Goal: Connect with others: Participate in discussion

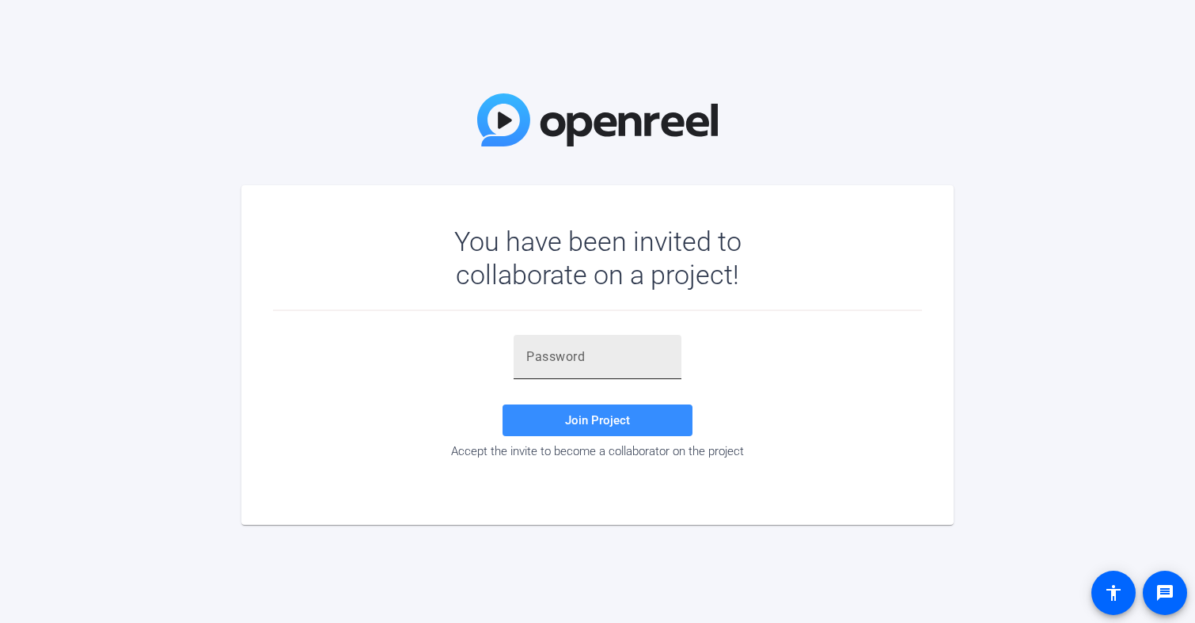
click at [543, 358] on input "text" at bounding box center [597, 356] width 142 height 19
paste input "at5Tg{"
type input "at5Tg{"
click at [573, 418] on span "Join Project" at bounding box center [597, 420] width 65 height 14
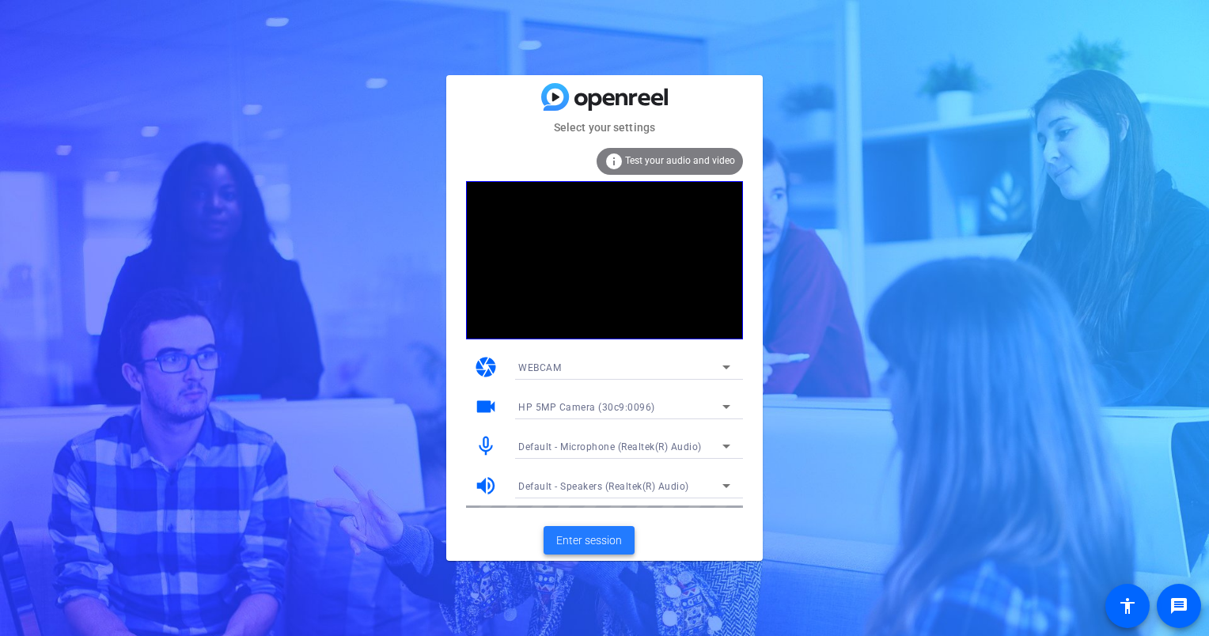
click at [578, 541] on span "Enter session" at bounding box center [589, 540] width 66 height 17
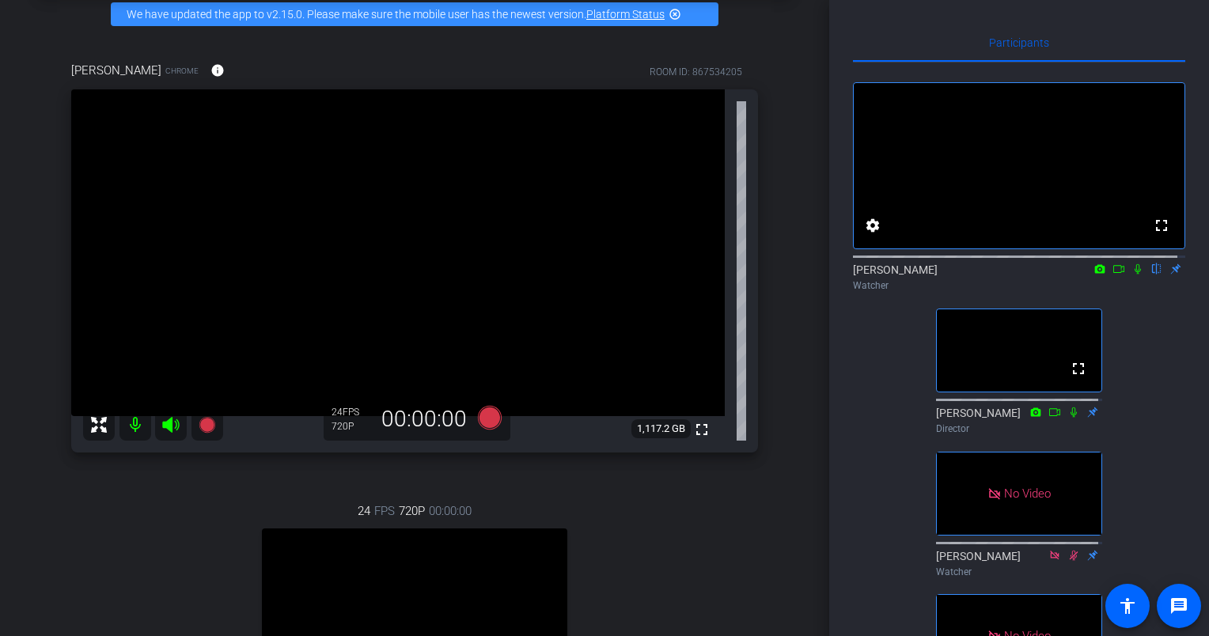
click at [1112, 275] on icon at bounding box center [1118, 268] width 13 height 11
click at [1153, 275] on icon at bounding box center [1156, 269] width 6 height 10
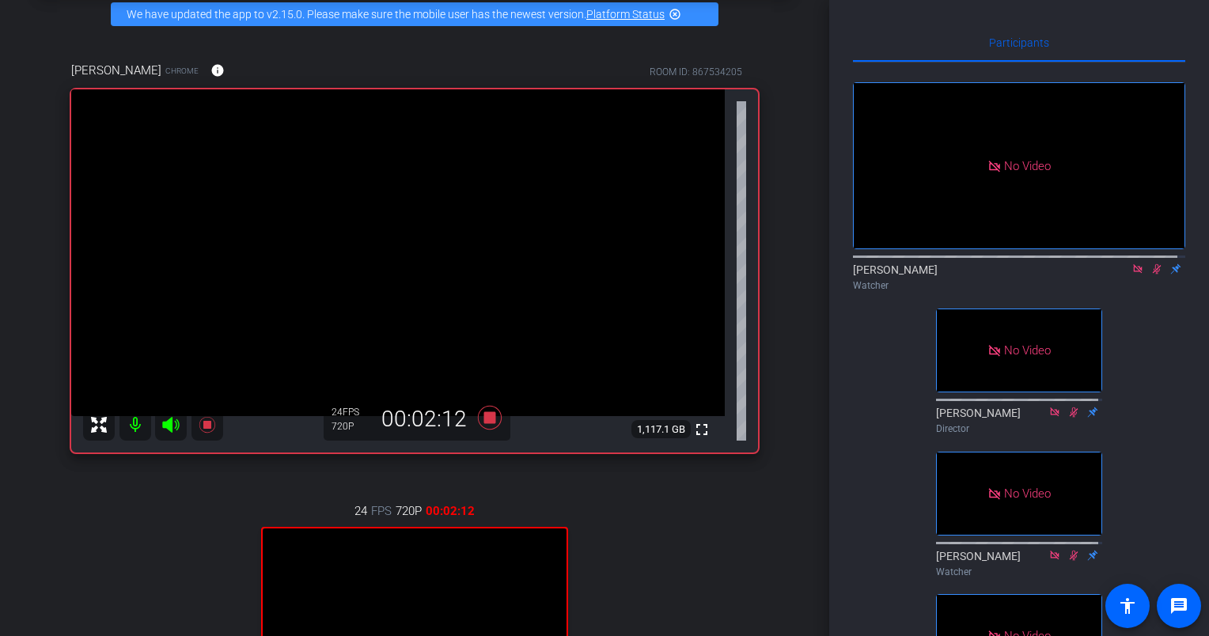
click at [1150, 275] on icon at bounding box center [1156, 268] width 13 height 11
click at [1131, 275] on icon at bounding box center [1137, 268] width 13 height 11
click at [1112, 275] on icon at bounding box center [1118, 268] width 13 height 11
click at [1150, 275] on icon at bounding box center [1156, 268] width 13 height 11
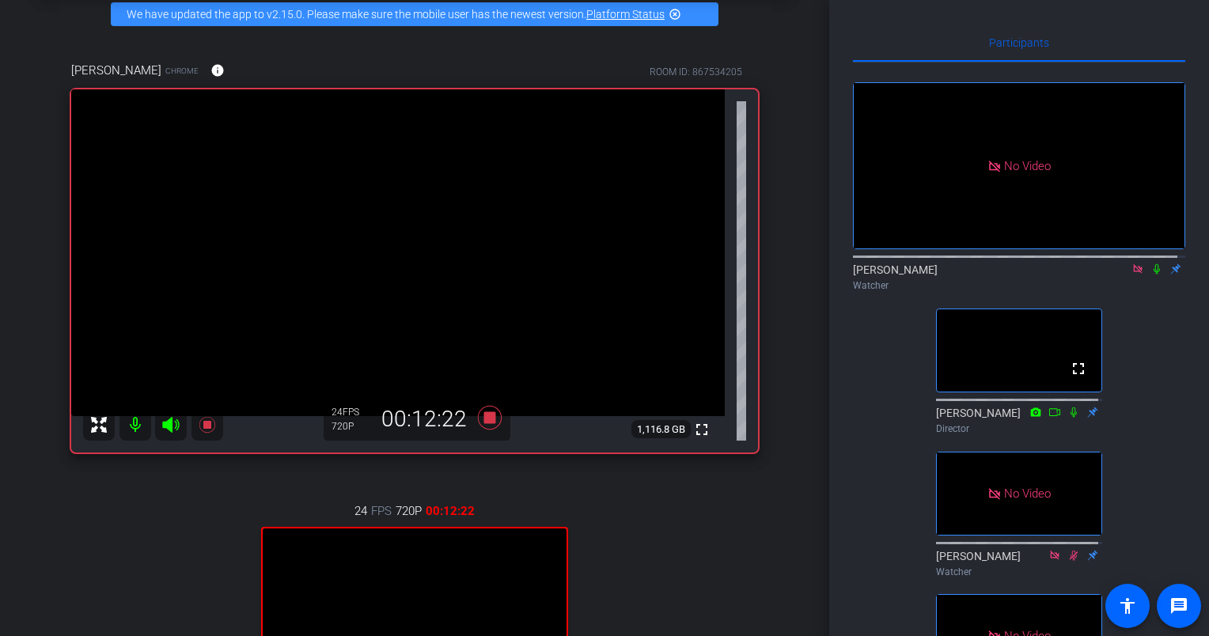
click at [1133, 273] on icon at bounding box center [1137, 268] width 9 height 9
click at [1134, 275] on icon at bounding box center [1137, 269] width 6 height 10
click at [1112, 275] on icon at bounding box center [1118, 268] width 13 height 11
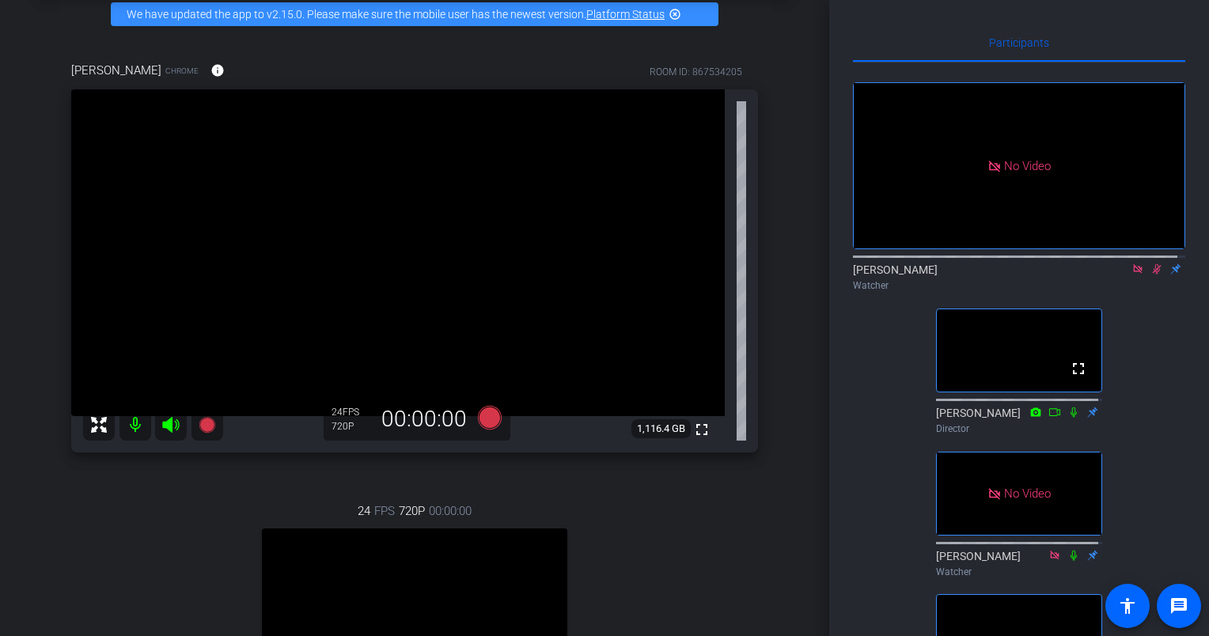
click at [1131, 275] on icon at bounding box center [1137, 268] width 13 height 11
drag, startPoint x: 1128, startPoint y: 282, endPoint x: 1134, endPoint y: 305, distance: 23.8
click at [1131, 275] on icon at bounding box center [1137, 268] width 13 height 11
click at [1112, 275] on icon at bounding box center [1118, 268] width 13 height 11
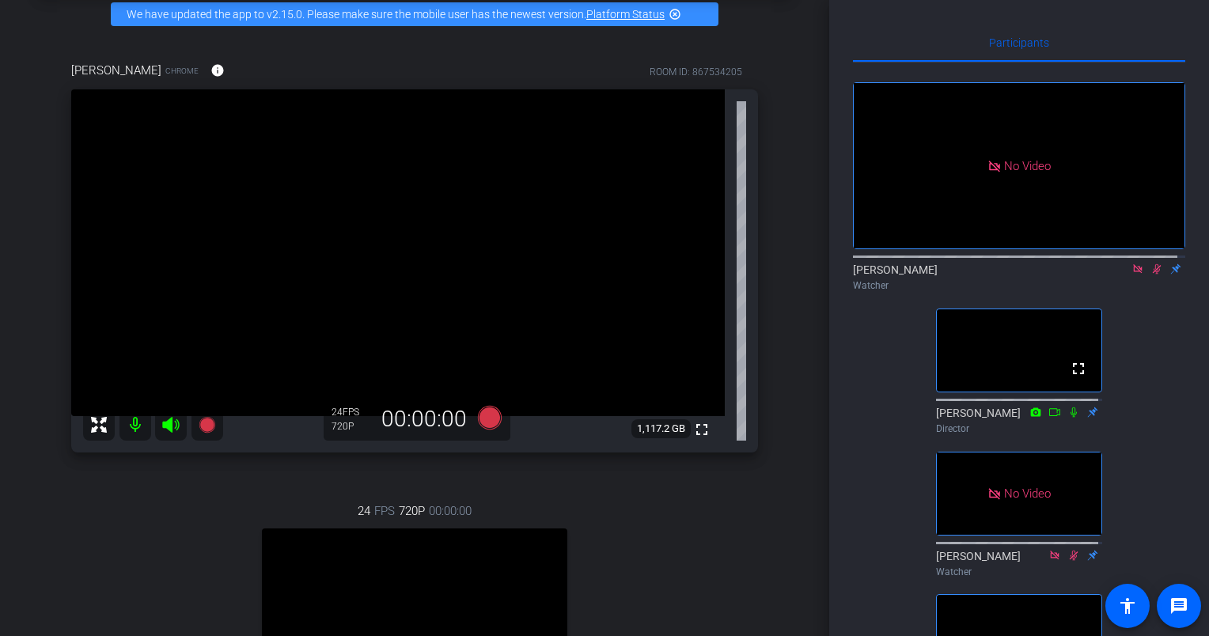
click at [1133, 273] on icon at bounding box center [1137, 268] width 9 height 9
click at [1131, 275] on icon at bounding box center [1137, 268] width 13 height 11
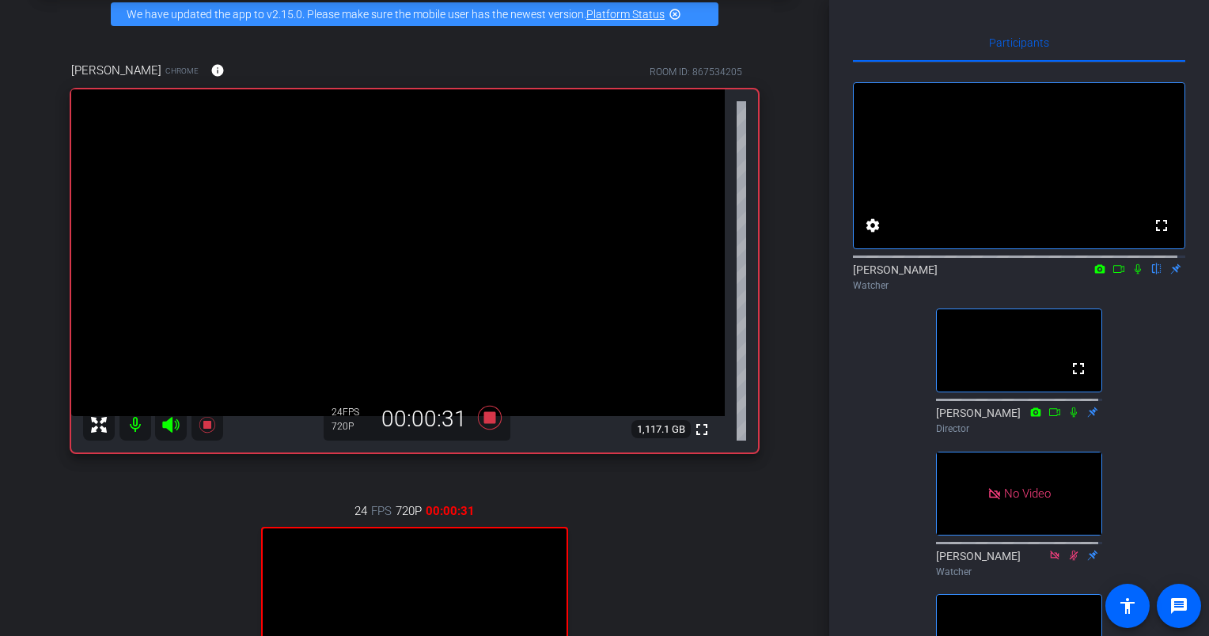
click at [1112, 275] on icon at bounding box center [1118, 268] width 13 height 11
click at [1150, 275] on icon at bounding box center [1156, 268] width 13 height 11
click at [1131, 275] on icon at bounding box center [1137, 268] width 13 height 11
click at [1112, 275] on icon at bounding box center [1118, 268] width 13 height 11
click at [1133, 273] on icon at bounding box center [1137, 268] width 9 height 9
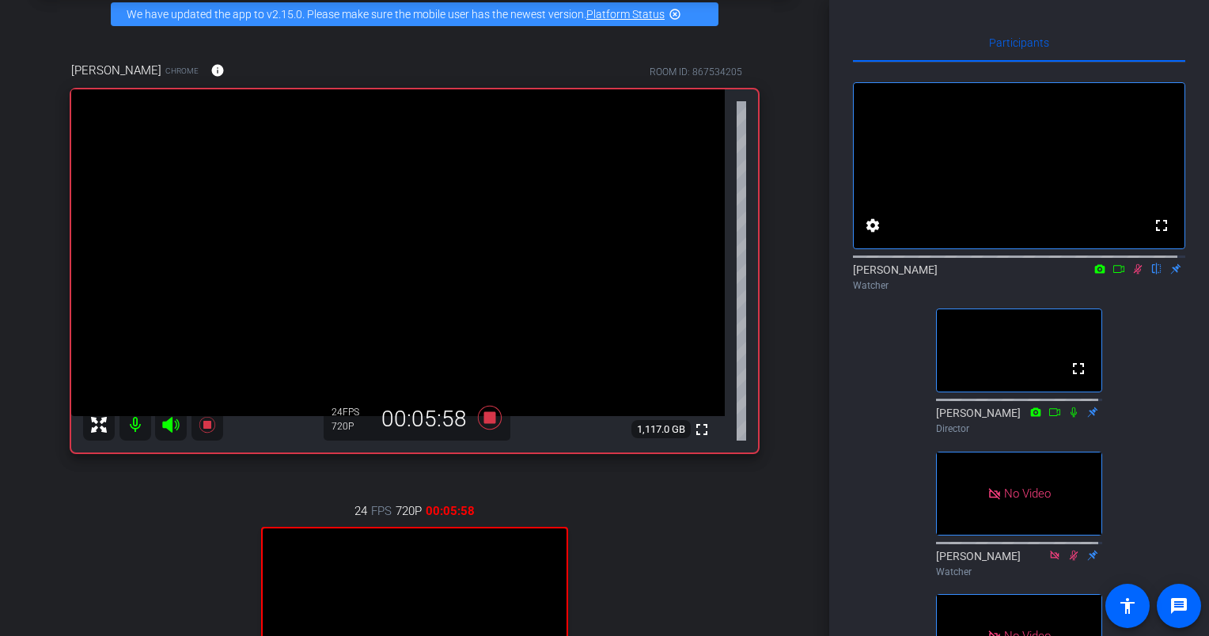
click at [1134, 275] on icon at bounding box center [1138, 269] width 9 height 10
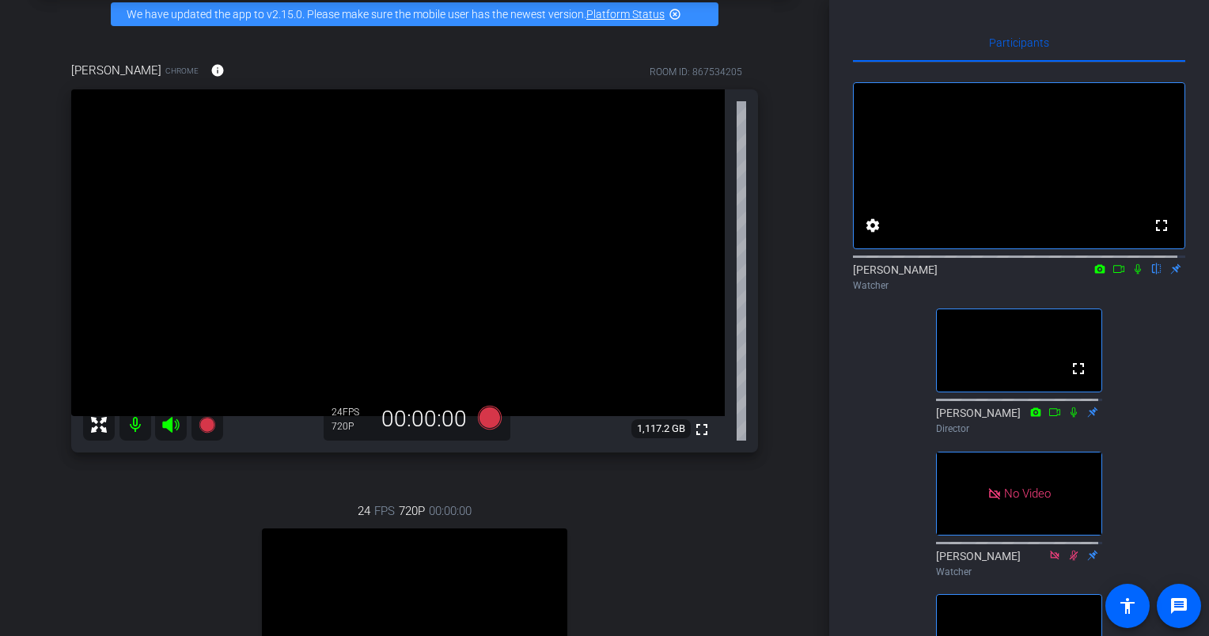
click at [1112, 275] on icon at bounding box center [1118, 268] width 13 height 11
click at [1150, 275] on icon at bounding box center [1156, 268] width 13 height 11
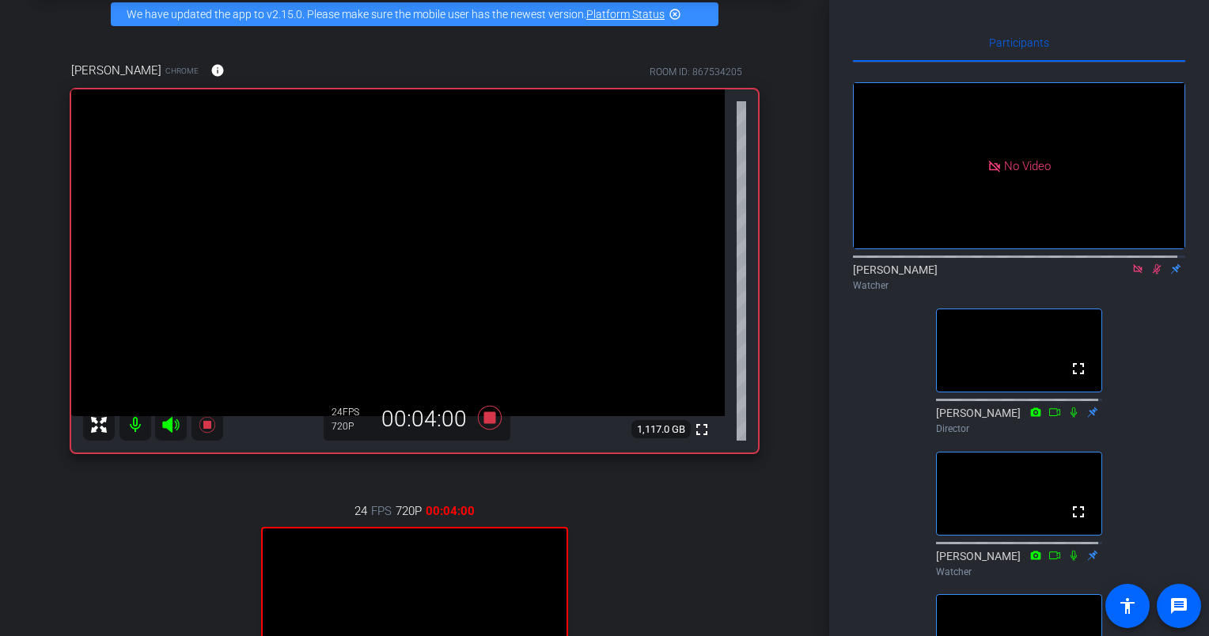
click at [1131, 275] on icon at bounding box center [1137, 268] width 13 height 11
drag, startPoint x: 1125, startPoint y: 282, endPoint x: 1130, endPoint y: 297, distance: 15.8
click at [1131, 275] on icon at bounding box center [1137, 268] width 13 height 11
